Goal: Transaction & Acquisition: Purchase product/service

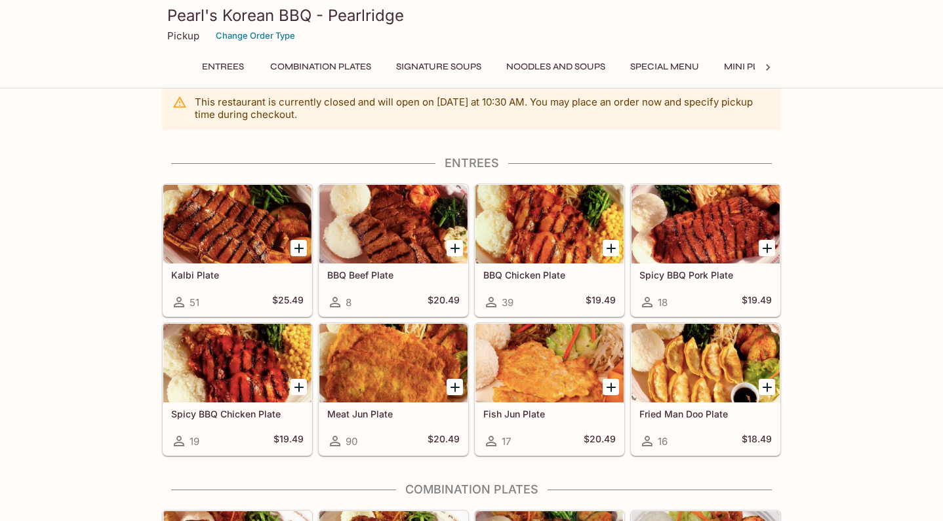
scroll to position [31, 0]
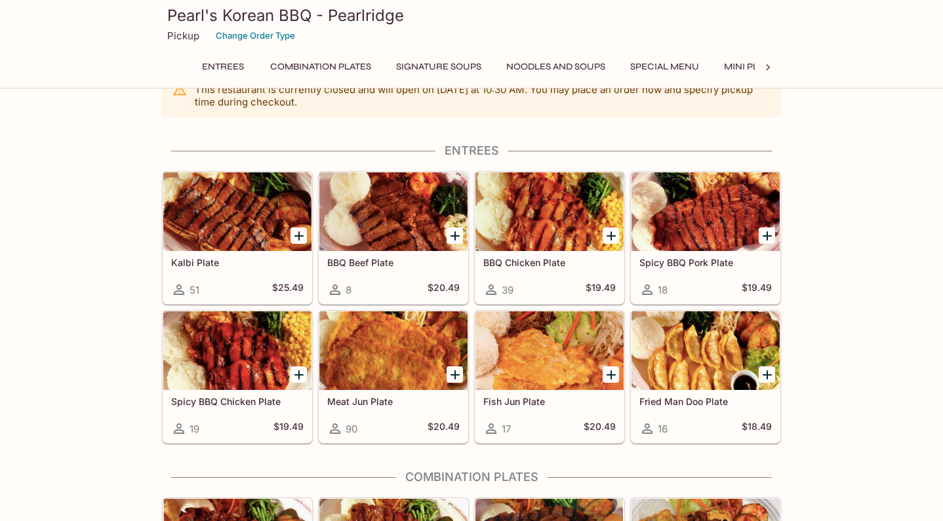
click at [691, 215] on div at bounding box center [705, 211] width 148 height 79
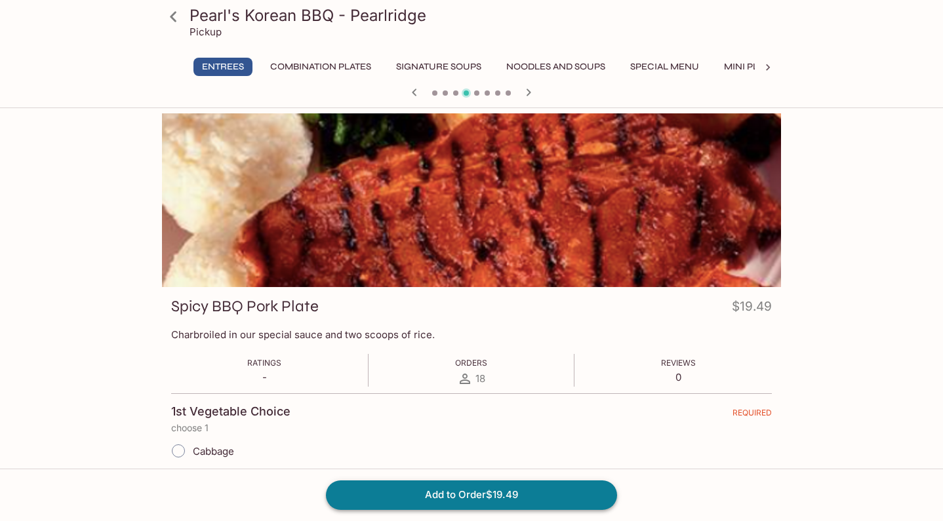
click at [461, 498] on button "Add to Order $19.49" at bounding box center [471, 494] width 291 height 29
click at [530, 92] on icon "button" at bounding box center [528, 91] width 5 height 7
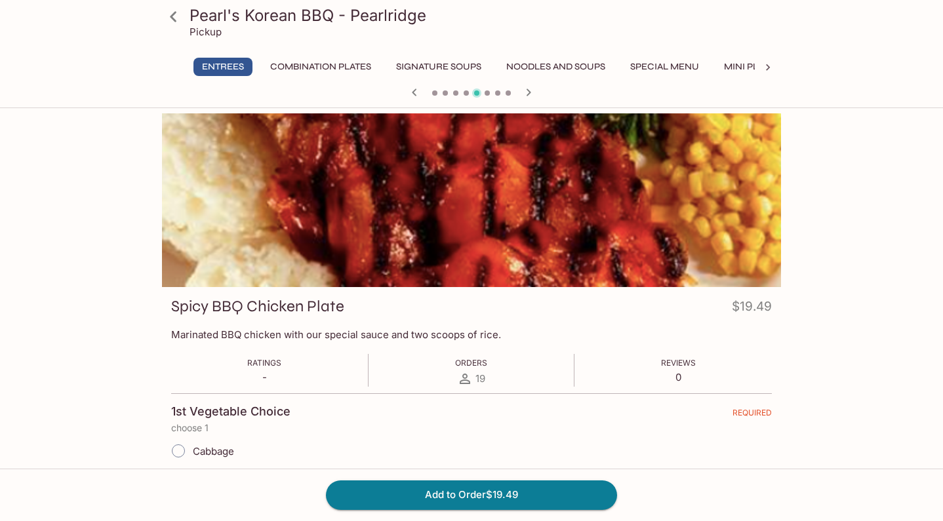
click at [530, 92] on icon "button" at bounding box center [528, 91] width 5 height 7
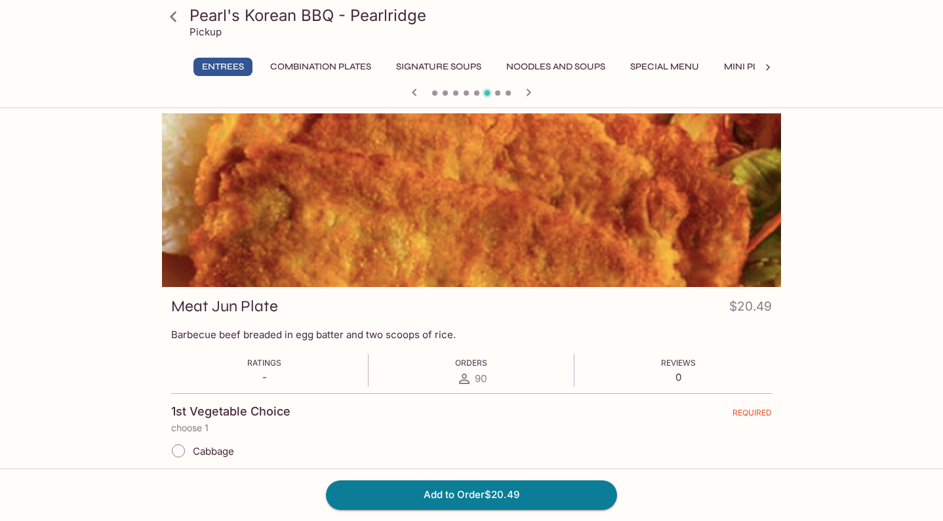
click at [530, 92] on icon "button" at bounding box center [528, 91] width 5 height 7
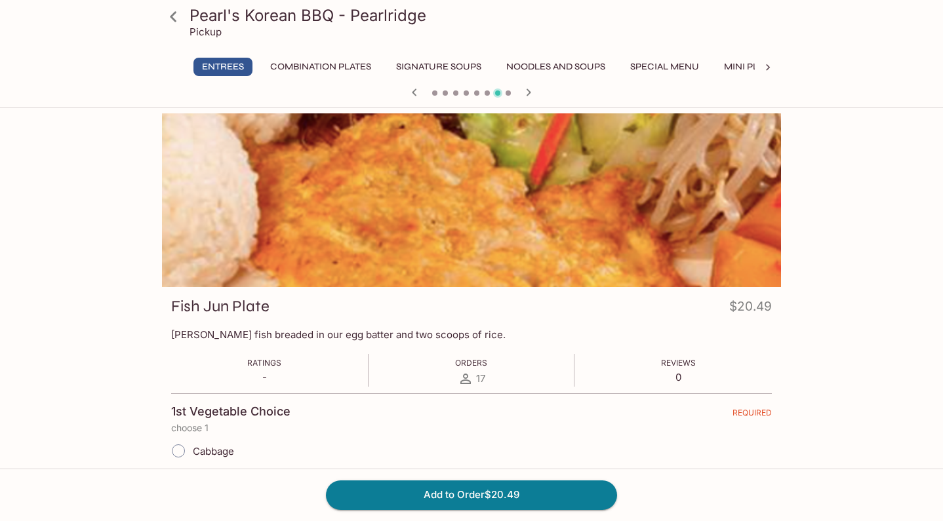
click at [530, 92] on icon "button" at bounding box center [528, 91] width 5 height 7
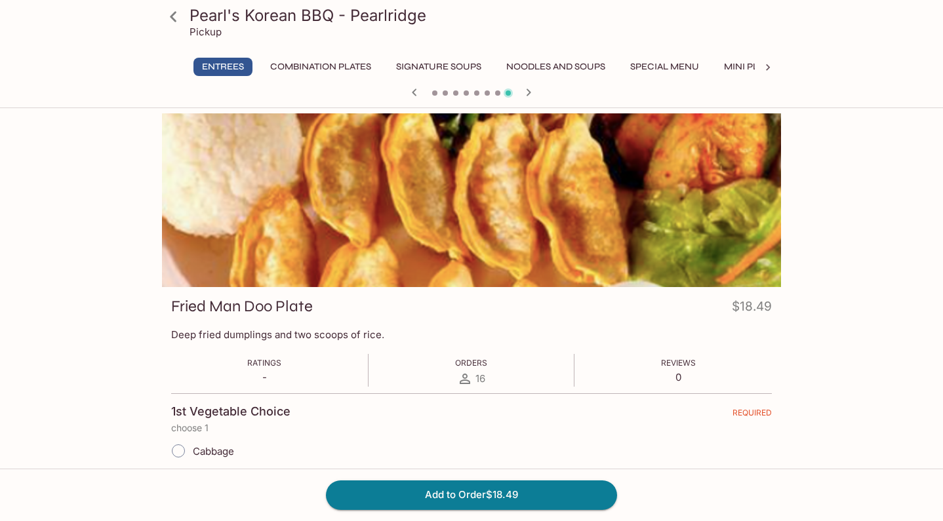
click at [416, 91] on icon "button" at bounding box center [414, 93] width 16 height 16
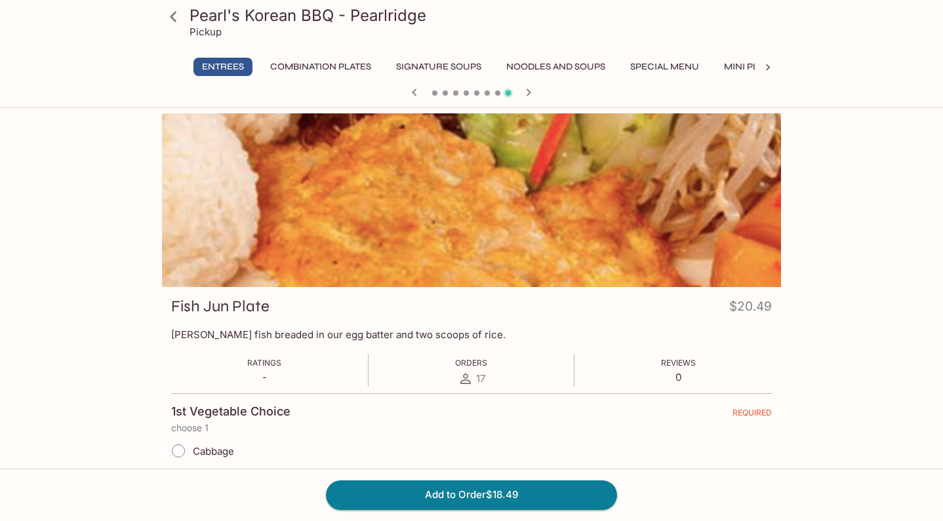
click at [416, 91] on icon "button" at bounding box center [414, 93] width 16 height 16
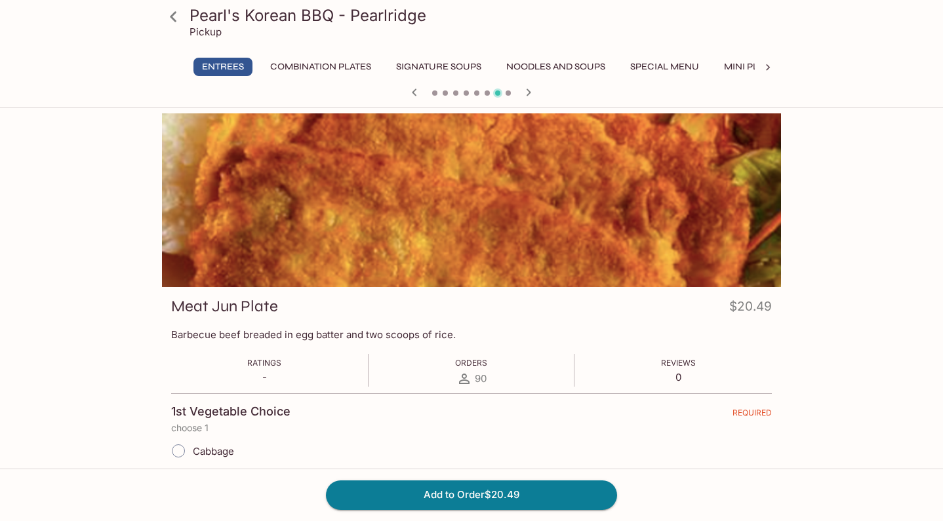
click at [416, 91] on icon "button" at bounding box center [414, 93] width 16 height 16
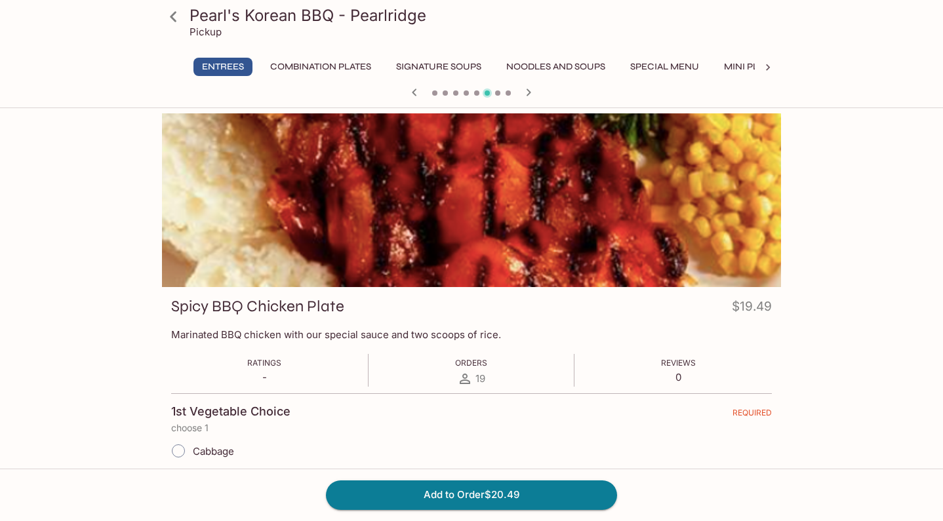
click at [416, 91] on icon "button" at bounding box center [414, 93] width 16 height 16
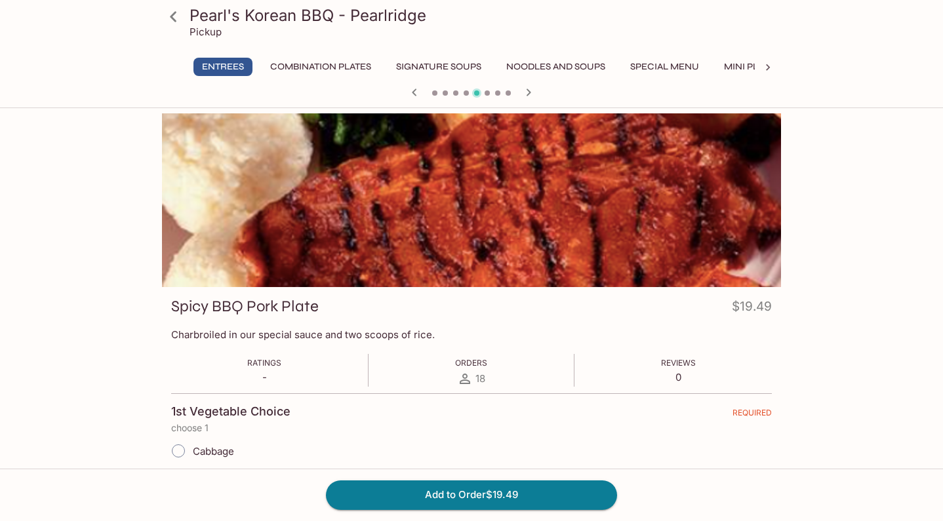
click at [416, 91] on icon "button" at bounding box center [414, 93] width 16 height 16
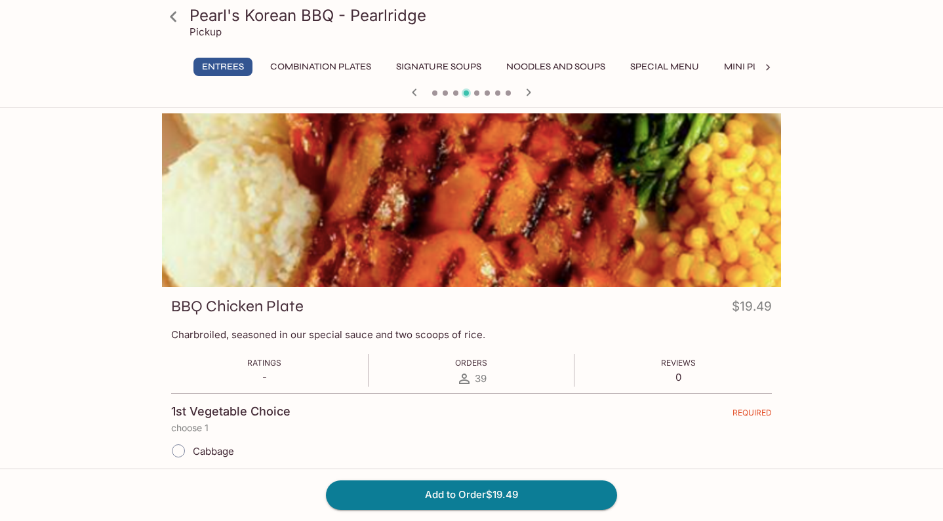
click at [416, 91] on icon "button" at bounding box center [414, 93] width 16 height 16
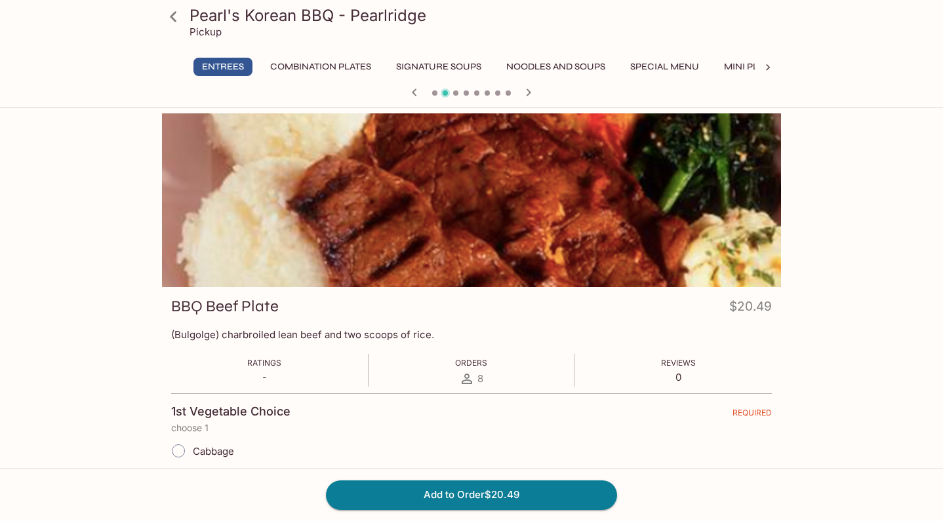
click at [416, 91] on icon "button" at bounding box center [414, 93] width 16 height 16
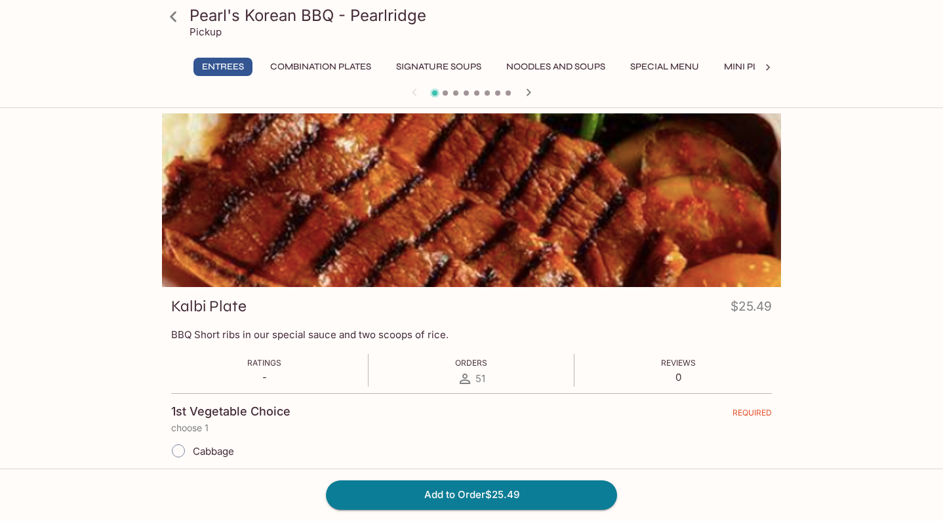
click at [322, 97] on div at bounding box center [471, 94] width 629 height 20
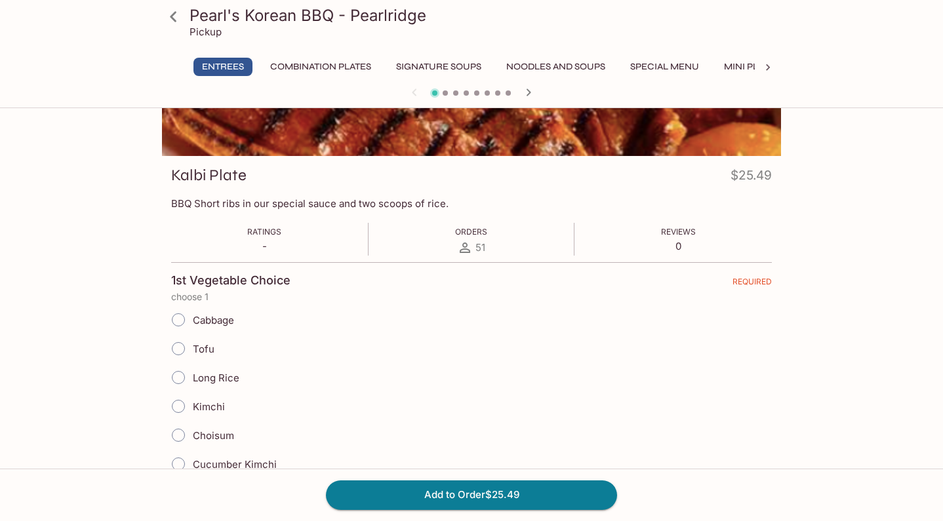
scroll to position [132, 0]
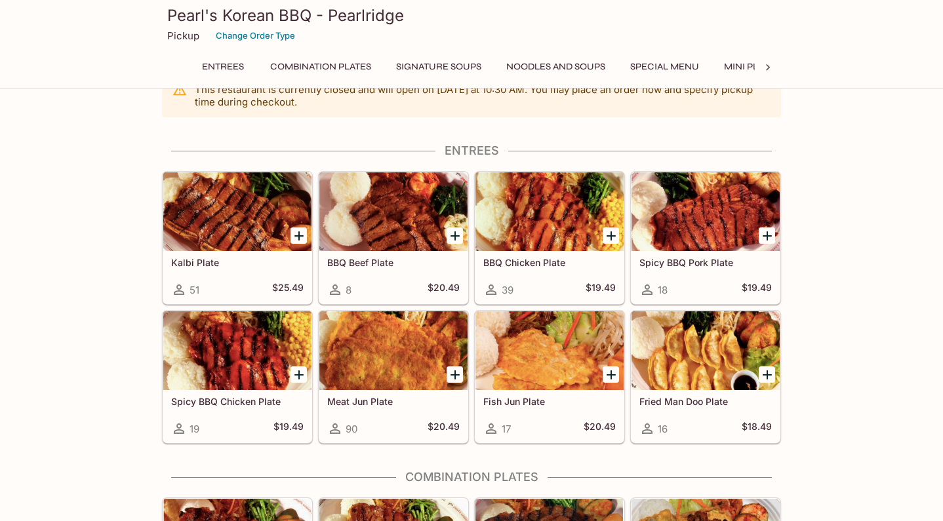
scroll to position [31, 0]
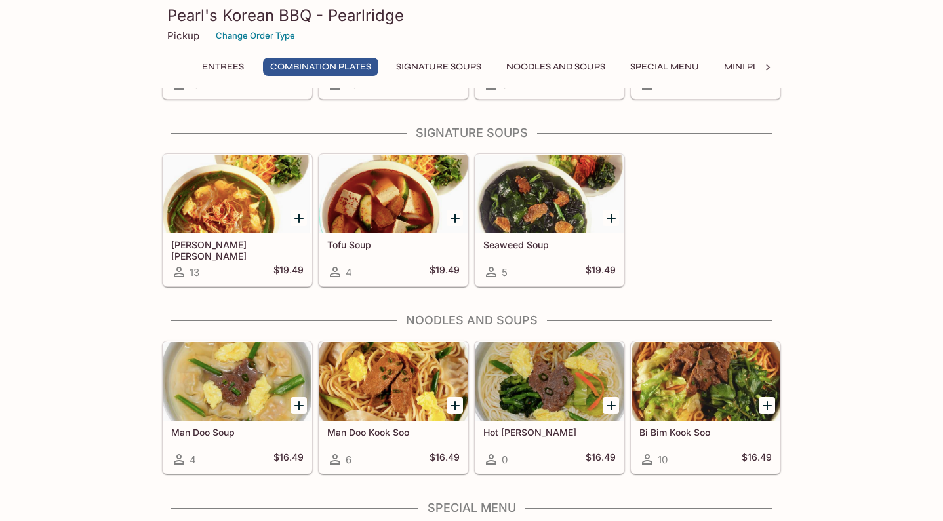
scroll to position [709, 0]
